Goal: Transaction & Acquisition: Purchase product/service

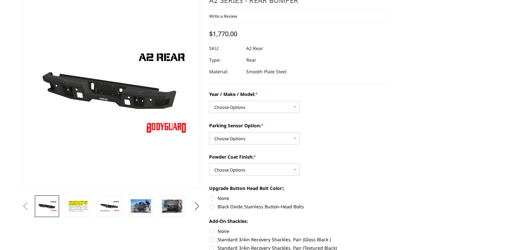
scroll to position [65, 0]
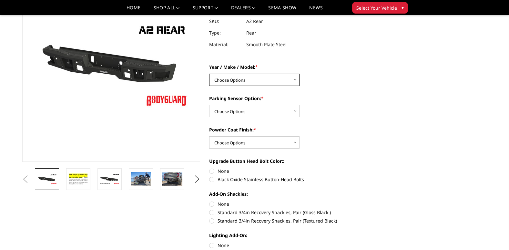
click at [244, 79] on select "Choose Options Chevrolet/GMC 20-24 2500 / 3500 Chevrolet/GMC 15-19 2500 / 3500 …" at bounding box center [254, 80] width 90 height 12
click at [293, 78] on select "Choose Options Chevrolet/GMC 20-24 2500 / 3500 Chevrolet/GMC 15-19 2500 / 3500 …" at bounding box center [254, 80] width 90 height 12
click at [382, 88] on div "Year / Make / Model: * Choose Options Chevrolet/GMC 20-24 2500 / 3500 Chevrolet…" at bounding box center [298, 160] width 178 height 192
click at [250, 78] on select "Choose Options Chevrolet/GMC 20-24 2500 / 3500 Chevrolet/GMC 15-19 2500 / 3500 …" at bounding box center [254, 80] width 90 height 12
select select "1466"
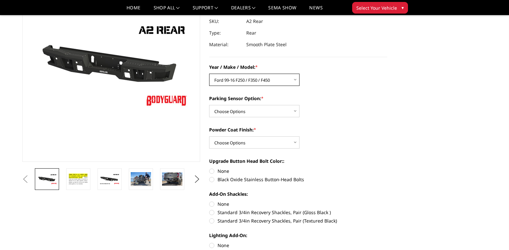
click at [209, 74] on select "Choose Options Chevrolet/GMC 20-24 2500 / 3500 Chevrolet/GMC 15-19 2500 / 3500 …" at bounding box center [254, 80] width 90 height 12
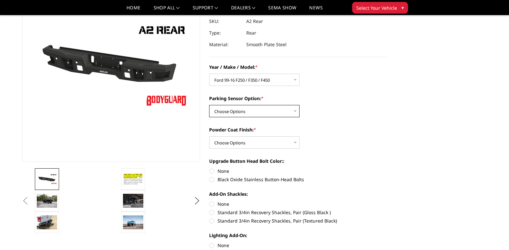
click at [251, 112] on select "Choose Options Yes - With sensor cutouts No - Without sensor cutouts" at bounding box center [254, 111] width 90 height 12
select select "564"
click at [209, 105] on select "Choose Options Yes - With sensor cutouts No - Without sensor cutouts" at bounding box center [254, 111] width 90 height 12
click at [242, 148] on div "Year / Make / Model: * Choose Options Chevrolet/GMC 20-24 2500 / 3500 Chevrolet…" at bounding box center [298, 160] width 178 height 192
click at [242, 143] on select "Choose Options Bare metal (included) Texture black powder coat" at bounding box center [254, 142] width 90 height 12
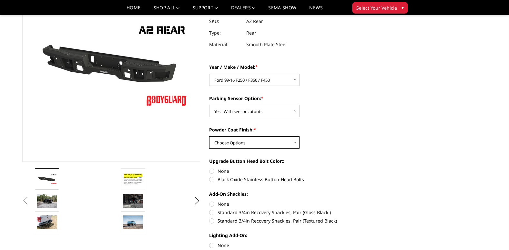
select select "549"
click at [209, 136] on select "Choose Options Bare metal (included) Texture black powder coat" at bounding box center [254, 142] width 90 height 12
click at [240, 142] on select "Choose Options Bare metal (included) Texture black powder coat" at bounding box center [254, 142] width 90 height 12
click at [232, 179] on label "Black Oxide Stainless Button-Head Bolts" at bounding box center [298, 179] width 178 height 7
click at [387, 168] on input "Black Oxide Stainless Button-Head Bolts" at bounding box center [387, 167] width 0 height 0
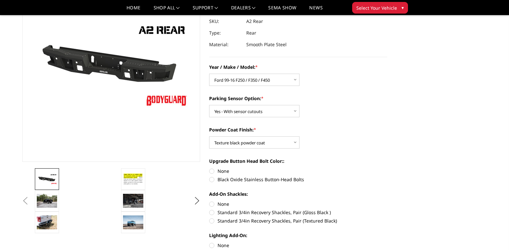
radio input "true"
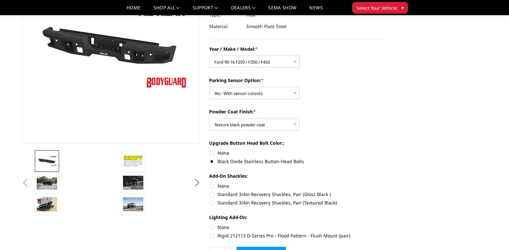
scroll to position [97, 0]
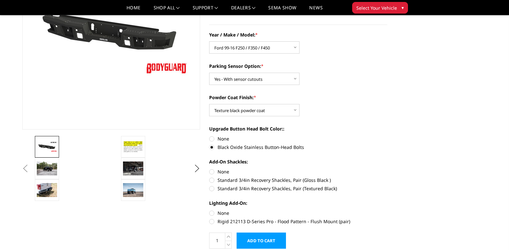
click at [231, 179] on label "Standard 3/4in Recovery Shackles, Pair (Gloss Black )" at bounding box center [298, 179] width 178 height 7
click at [387, 168] on input "Standard 3/4in Recovery Shackles, Pair (Gloss Black )" at bounding box center [387, 168] width 0 height 0
radio input "true"
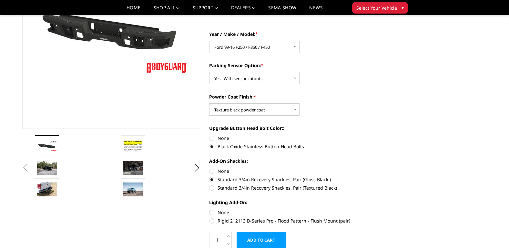
scroll to position [129, 0]
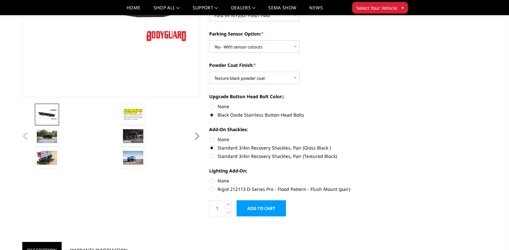
click at [208, 181] on section "A2 Series - Rear Bumper Write a Review Write a Review × A2 Series - Rear Bumper…" at bounding box center [298, 63] width 187 height 319
click at [213, 177] on label "None" at bounding box center [298, 180] width 178 height 7
click at [209, 177] on input "None" at bounding box center [209, 177] width 0 height 0
radio input "true"
click at [212, 140] on label "None" at bounding box center [298, 139] width 178 height 7
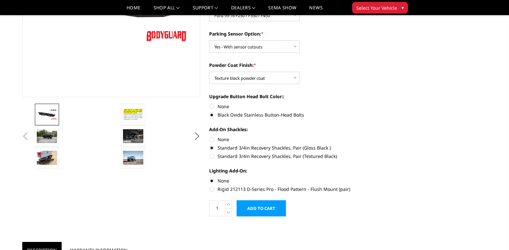
click at [209, 136] on input "None" at bounding box center [209, 136] width 0 height 0
radio input "true"
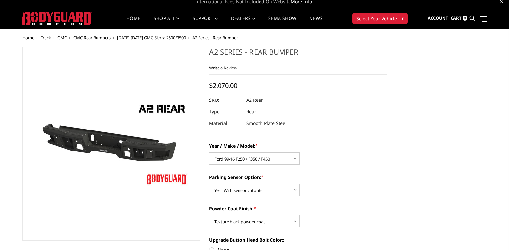
scroll to position [0, 0]
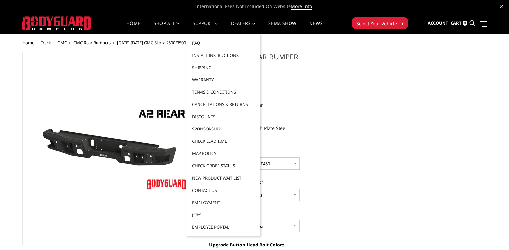
click at [196, 24] on link "Support" at bounding box center [205, 27] width 25 height 13
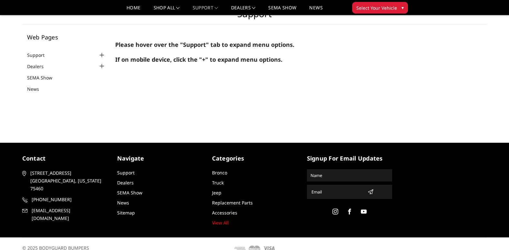
scroll to position [34, 0]
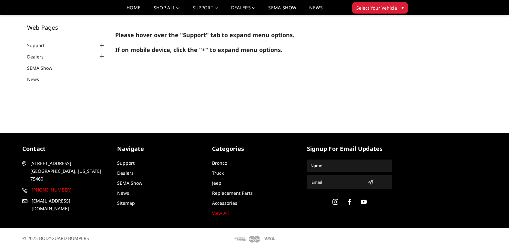
click at [35, 186] on span "[PHONE_NUMBER]" at bounding box center [69, 190] width 75 height 8
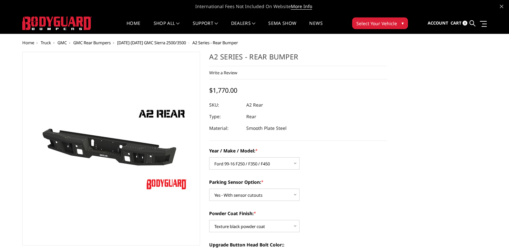
select select "1466"
select select "564"
select select "549"
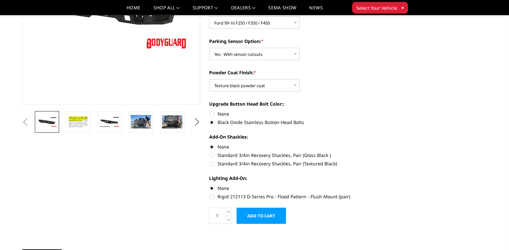
scroll to position [129, 0]
